Goal: Information Seeking & Learning: Learn about a topic

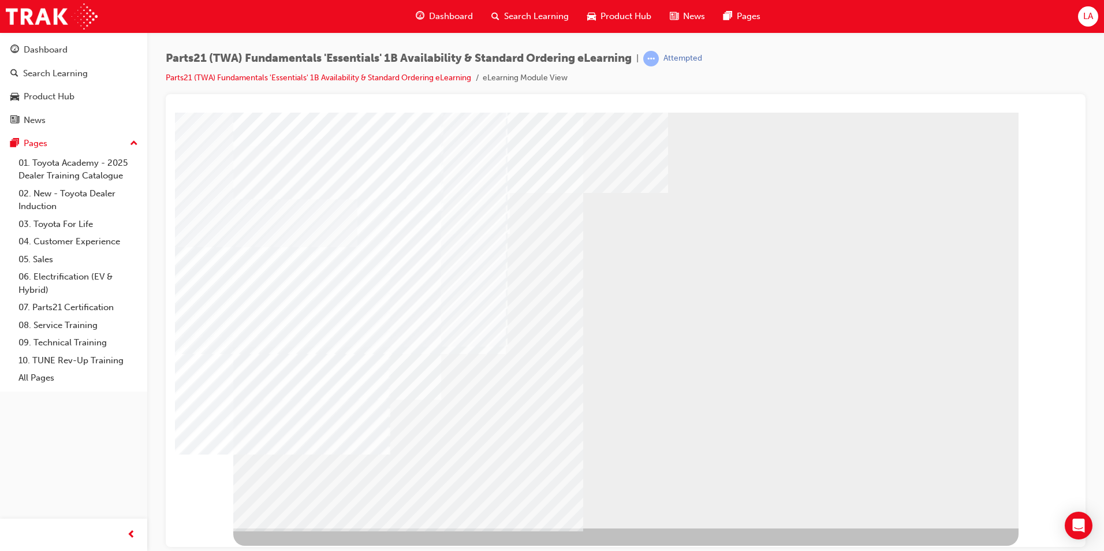
click at [533, 13] on span "Search Learning" at bounding box center [536, 16] width 65 height 13
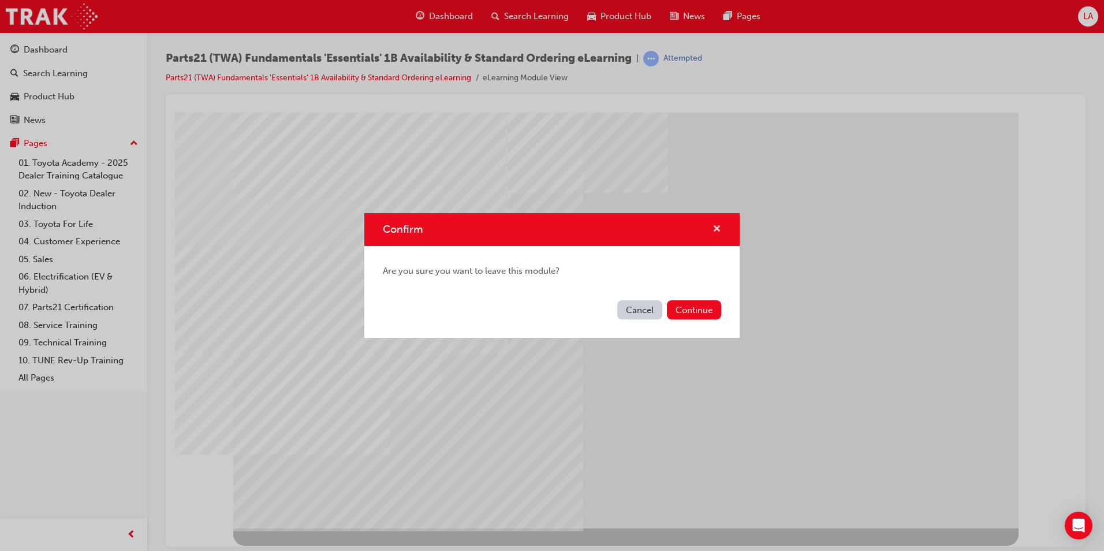
click at [716, 225] on span "cross-icon" at bounding box center [716, 230] width 9 height 10
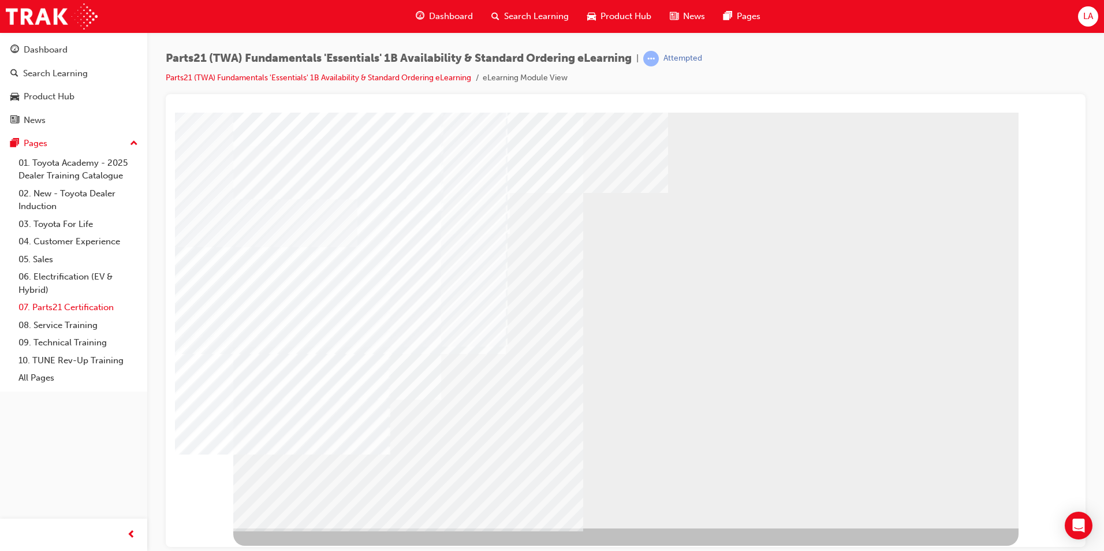
click at [63, 309] on link "07. Parts21 Certification" at bounding box center [78, 307] width 129 height 18
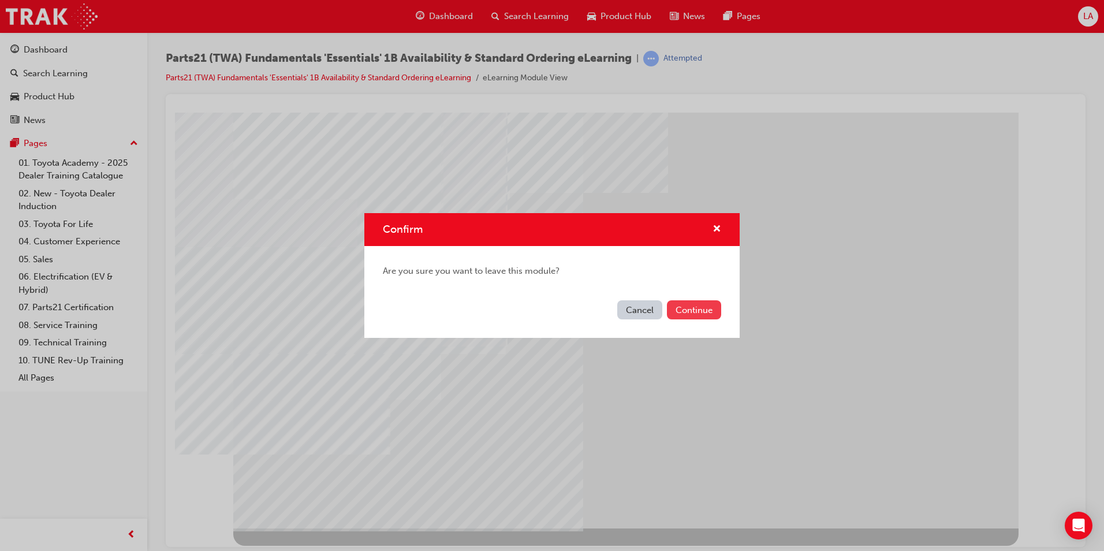
click at [690, 309] on button "Continue" at bounding box center [694, 309] width 54 height 19
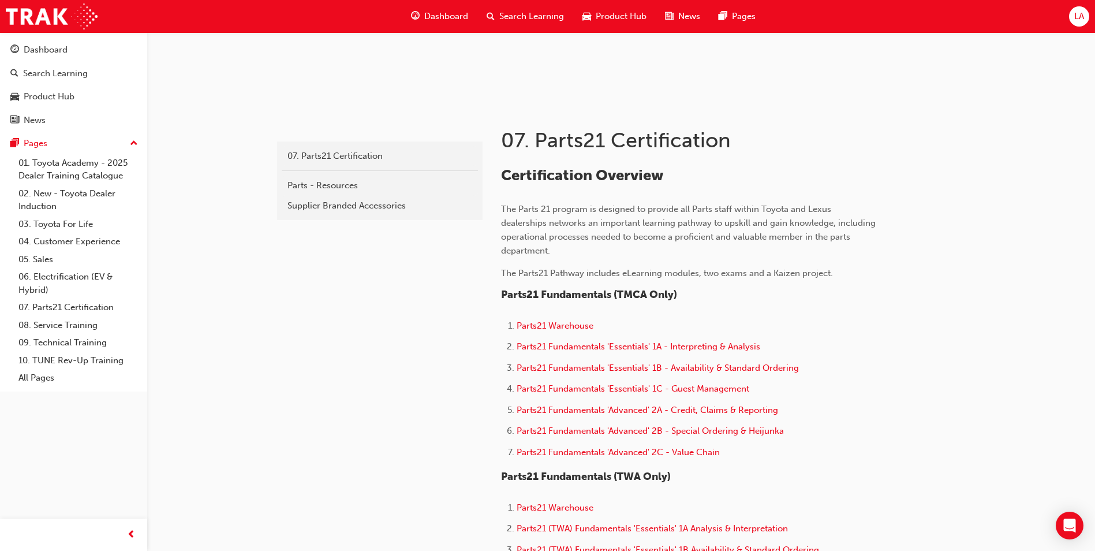
scroll to position [173, 0]
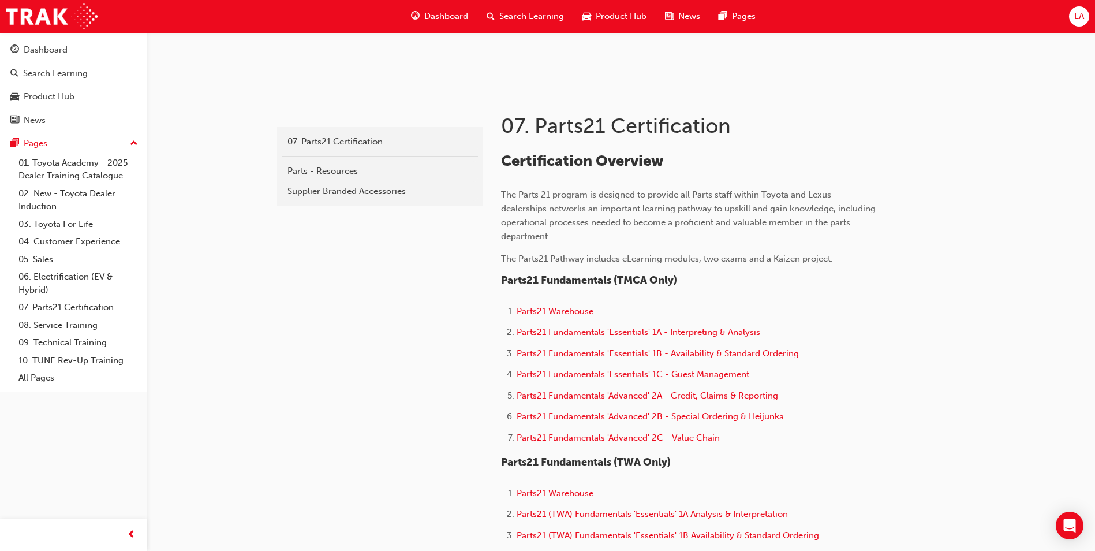
click at [577, 309] on span "Parts21 Warehouse" at bounding box center [555, 311] width 77 height 10
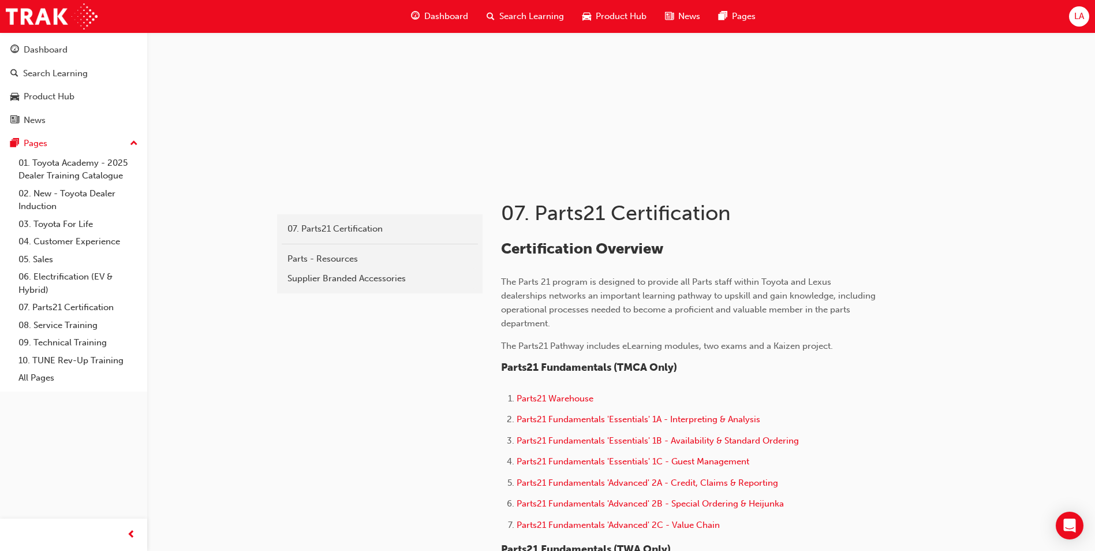
scroll to position [289, 0]
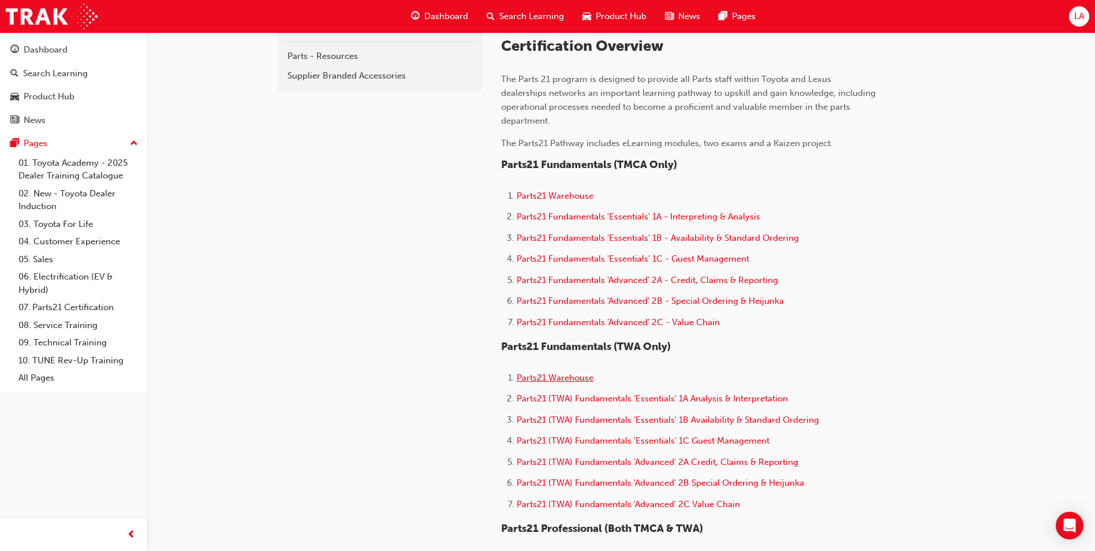
click at [556, 375] on span "Parts21 Warehouse" at bounding box center [555, 377] width 77 height 10
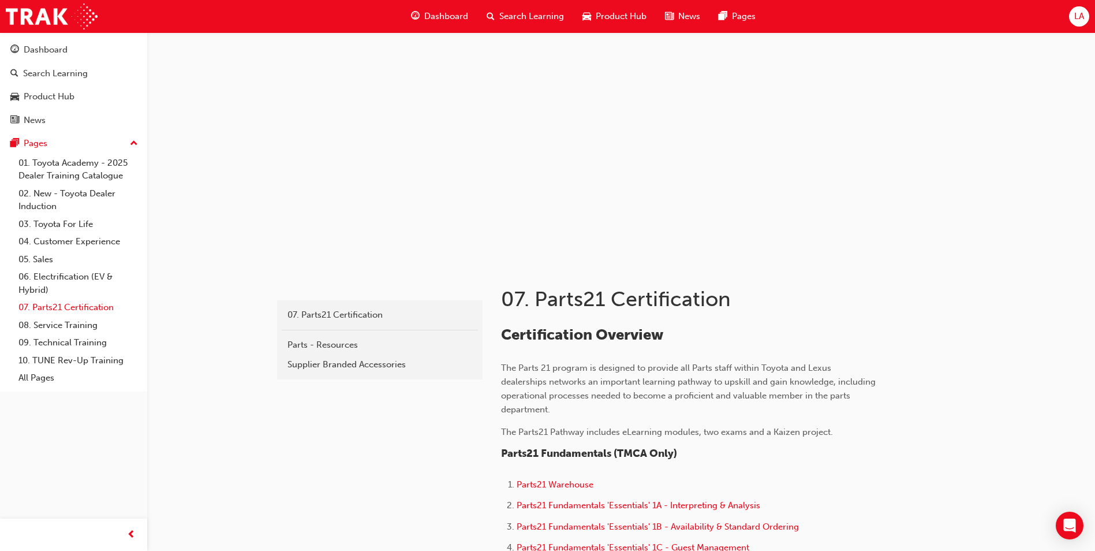
click at [50, 304] on link "07. Parts21 Certification" at bounding box center [78, 307] width 129 height 18
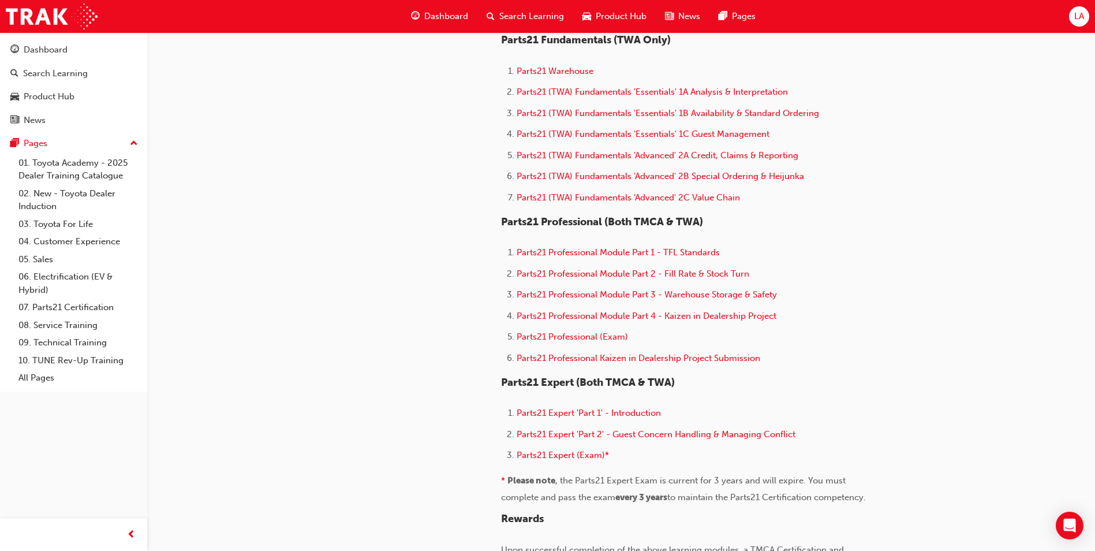
scroll to position [462, 0]
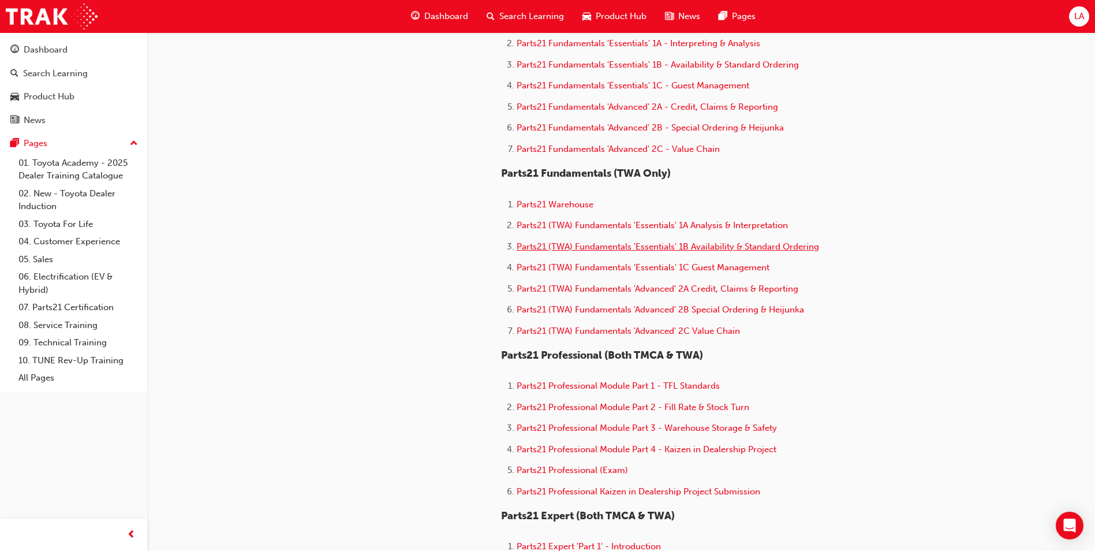
click at [681, 242] on span "Parts21 (TWA) Fundamentals 'Essentials' 1B Availability & Standard Ordering" at bounding box center [668, 246] width 302 height 10
